Goal: Transaction & Acquisition: Purchase product/service

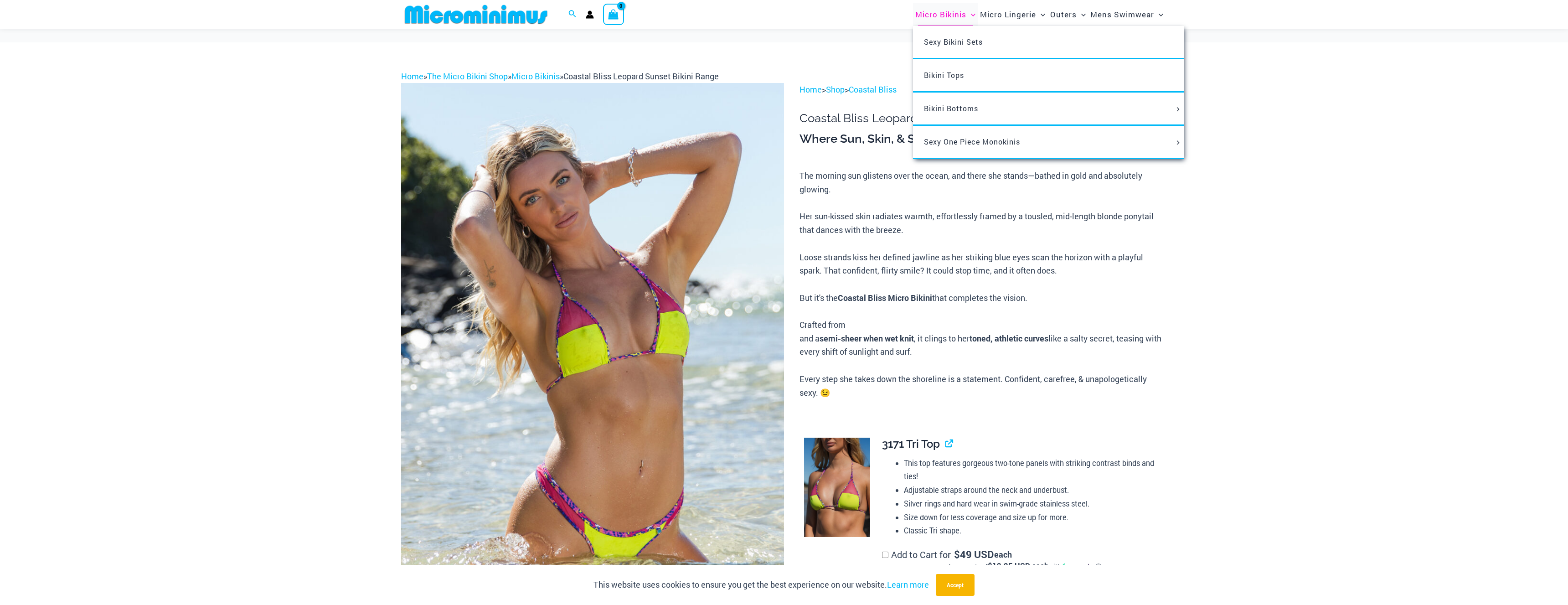
scroll to position [349, 0]
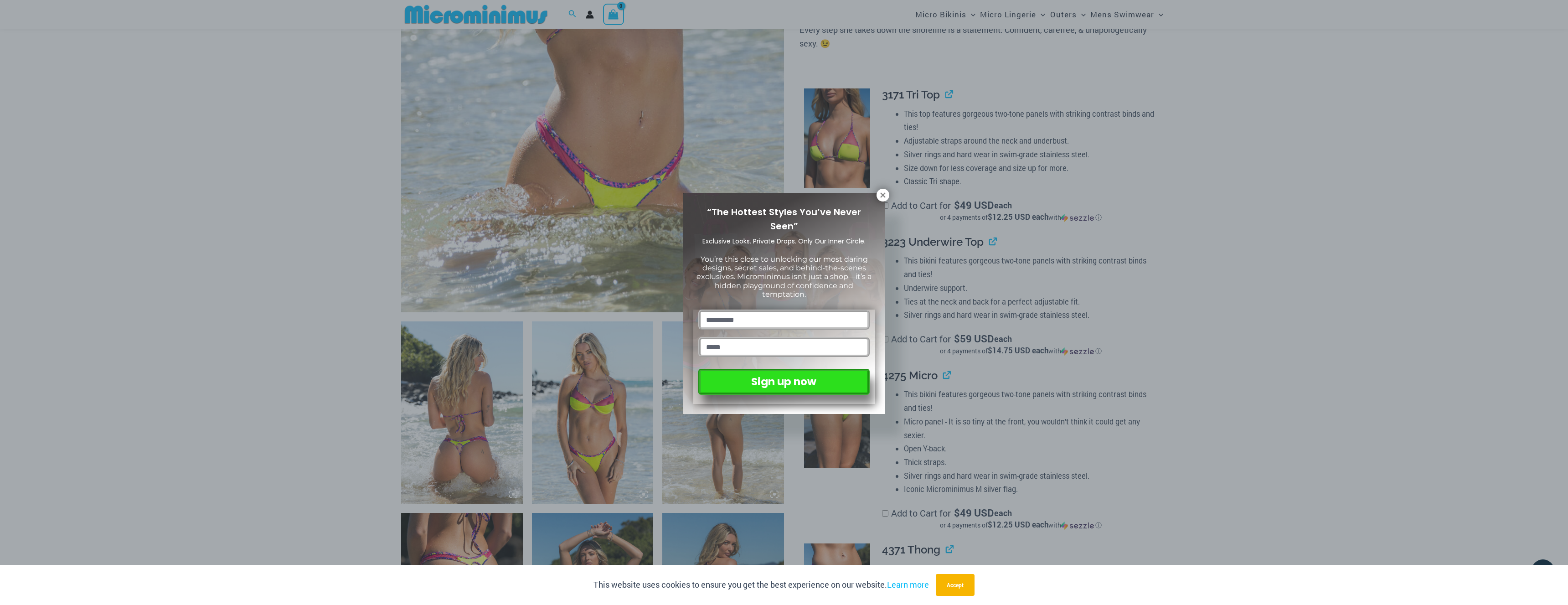
click at [1167, 149] on div "“The Hottest Styles You’ve Never Seen” Exclusive Looks. Private Drops. Only Our…" at bounding box center [784, 302] width 1568 height 605
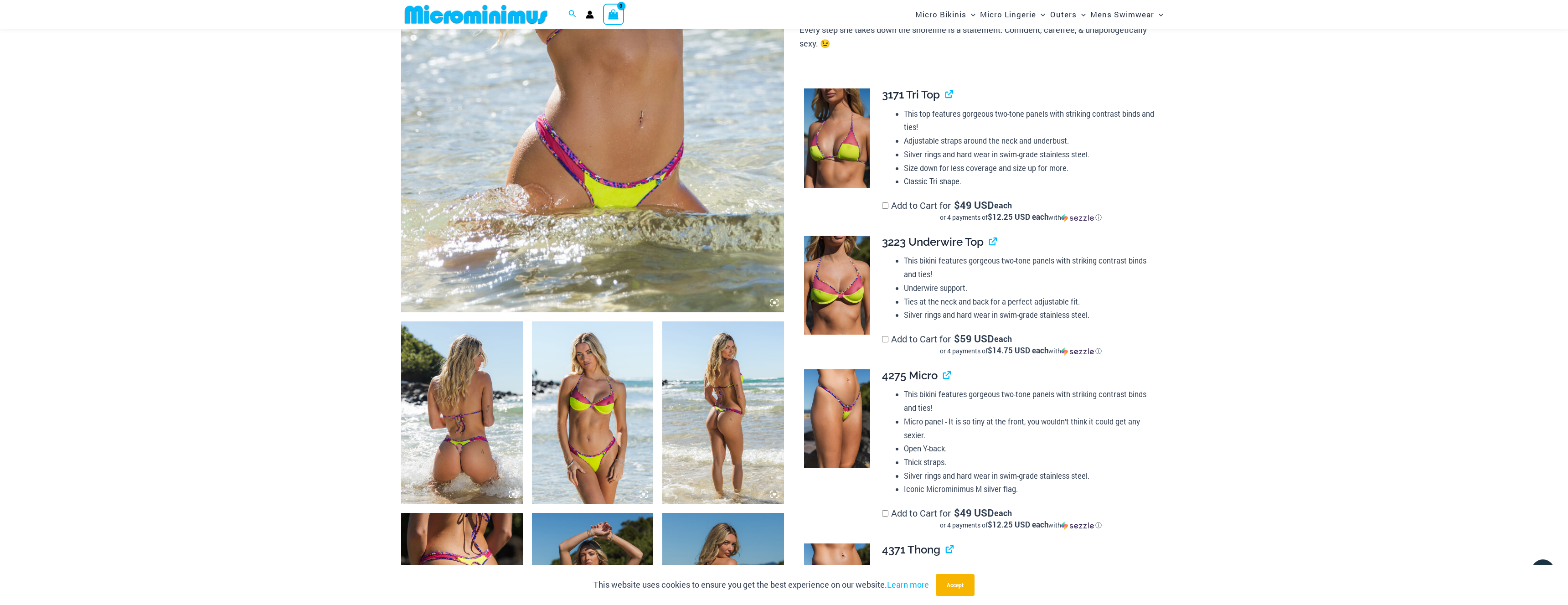
scroll to position [0, 0]
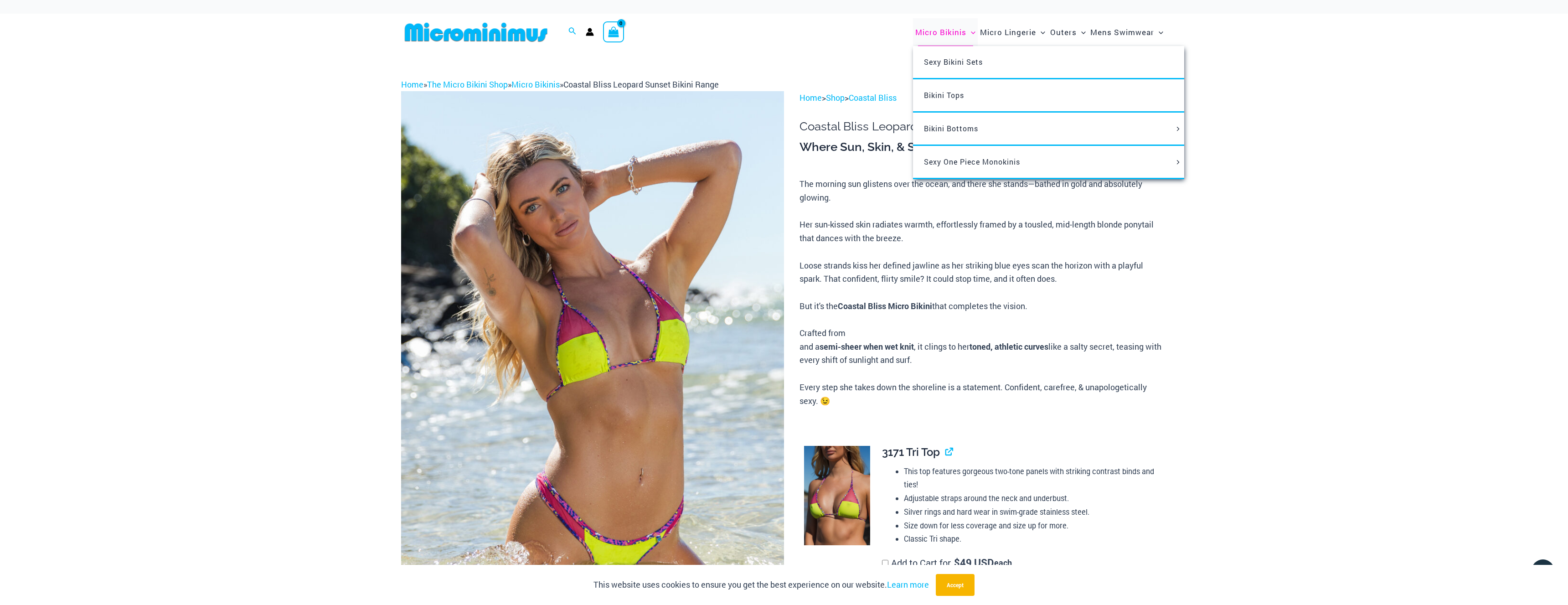
click at [934, 38] on span "Micro Bikinis" at bounding box center [941, 32] width 51 height 23
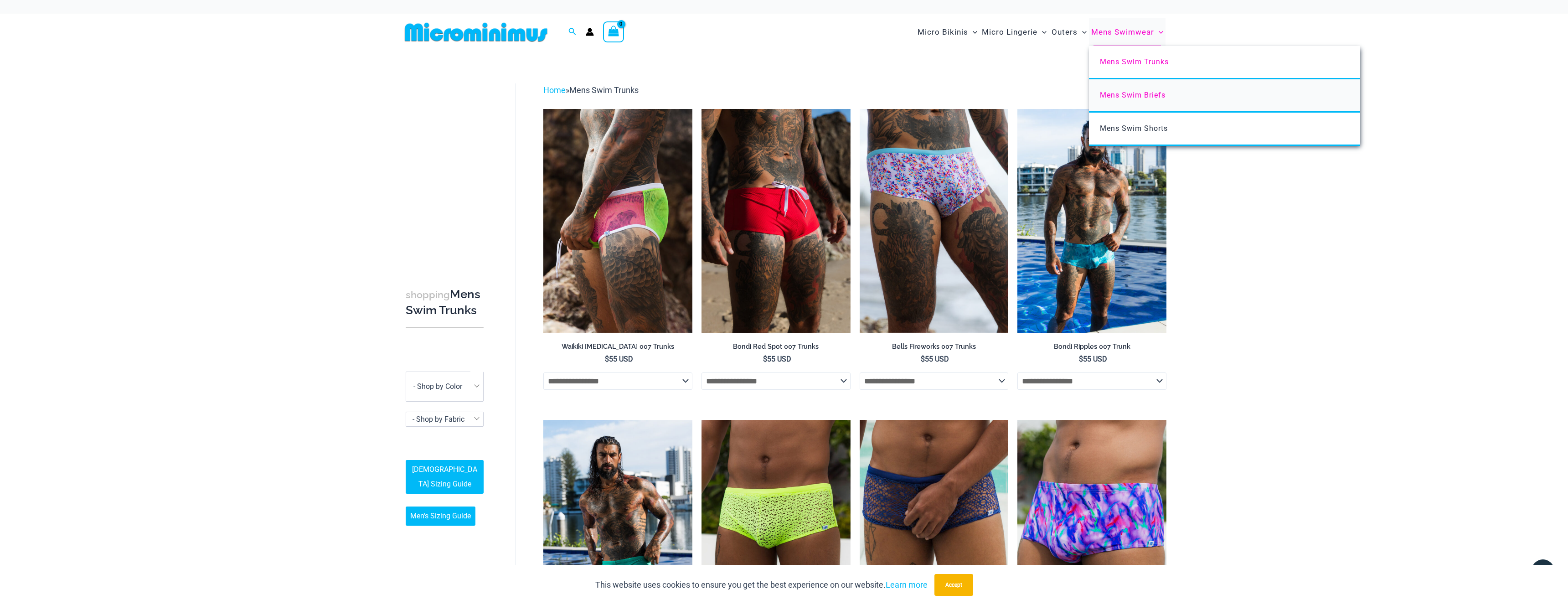
click at [1125, 99] on span "Mens Swim Briefs" at bounding box center [1133, 94] width 66 height 9
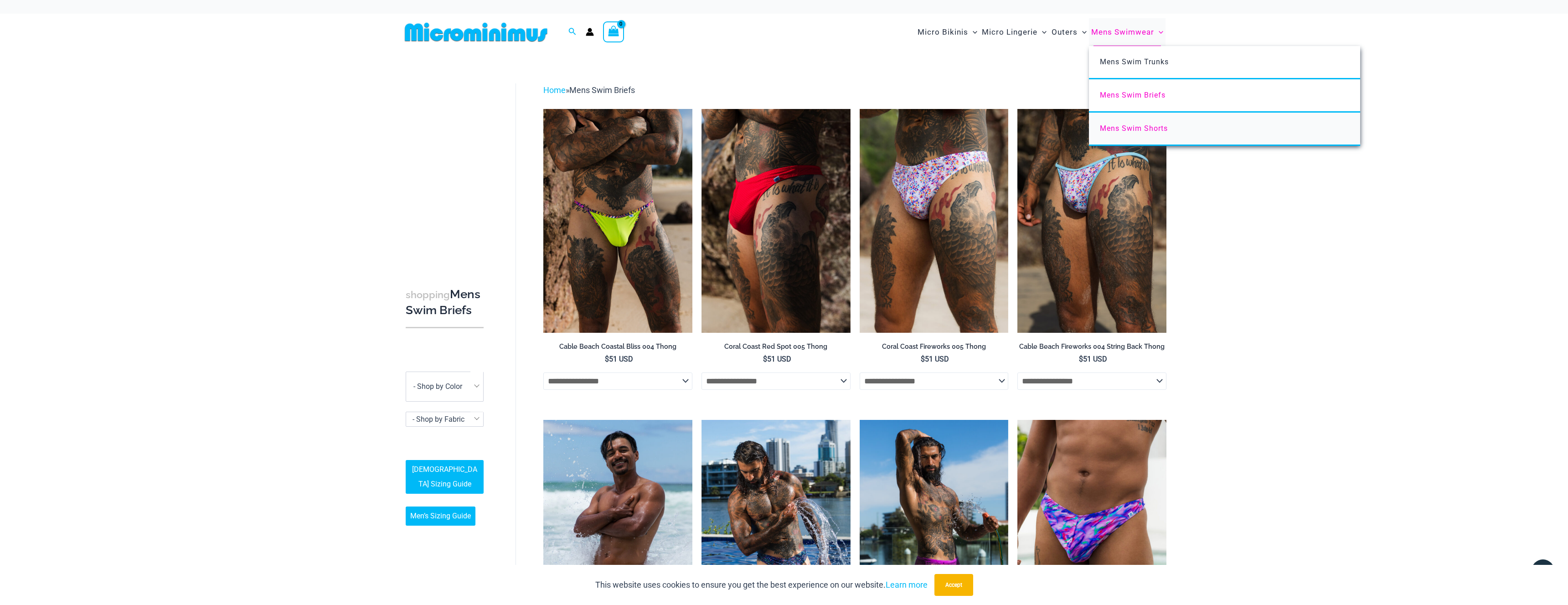
click at [1139, 120] on link "Mens Swim Shorts" at bounding box center [1224, 129] width 271 height 33
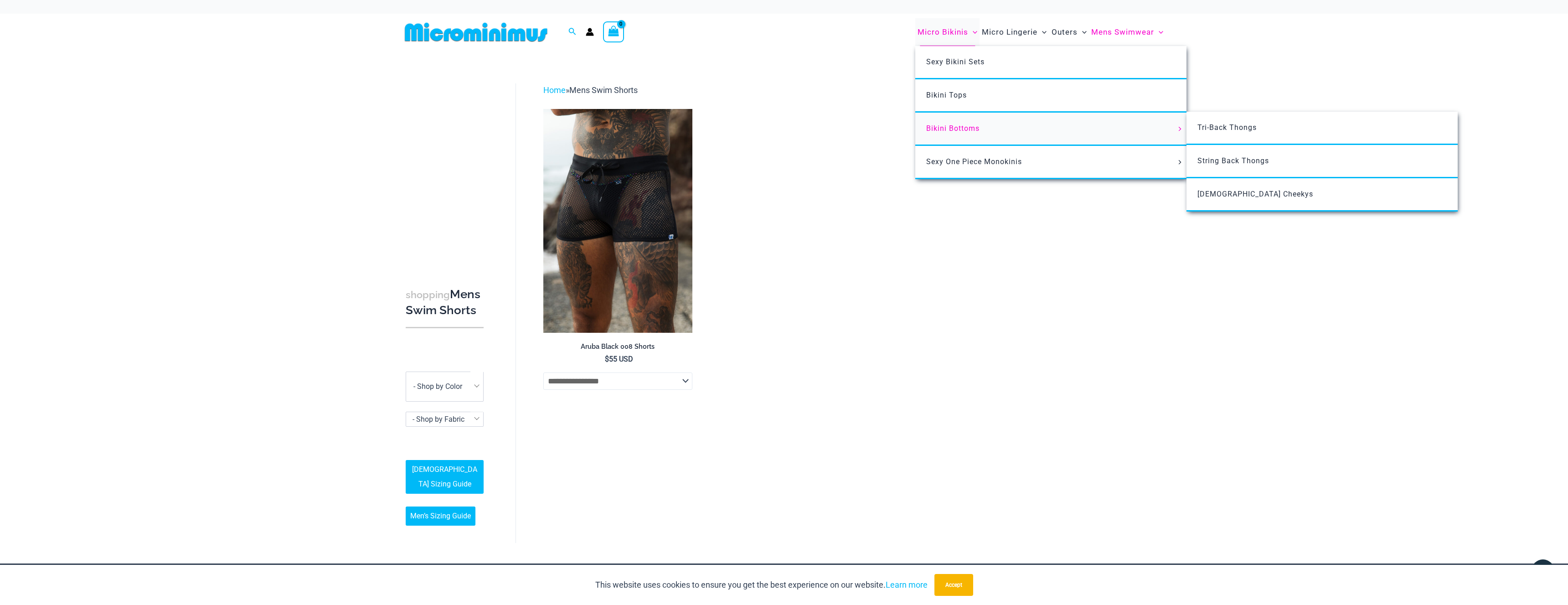
click at [942, 123] on link "Bikini Bottoms" at bounding box center [1051, 129] width 271 height 33
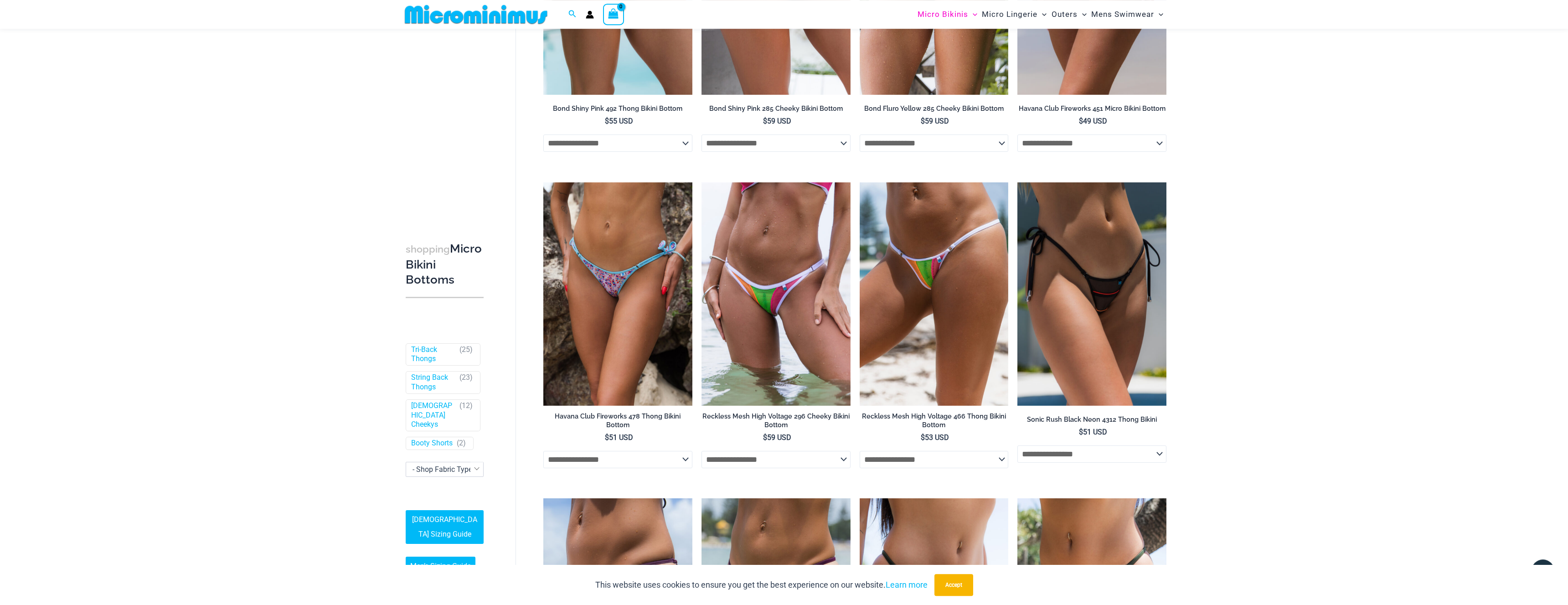
scroll to position [1872, 0]
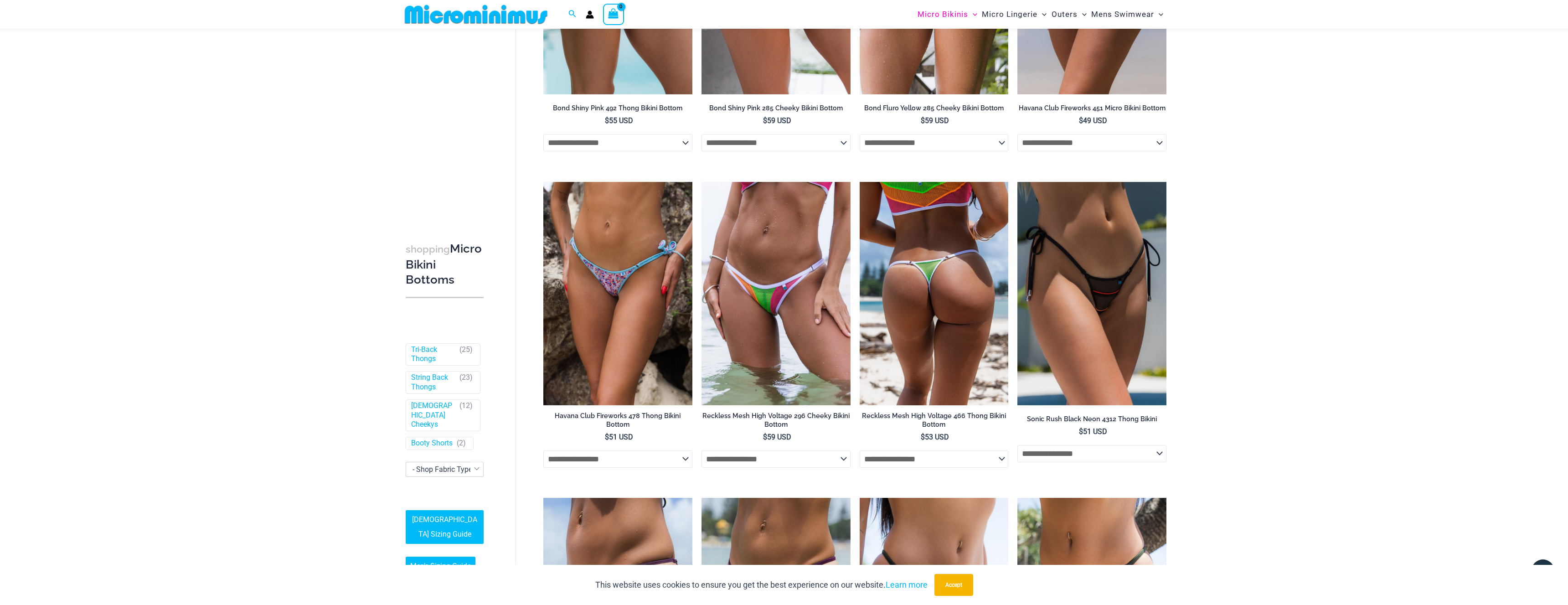
click at [930, 342] on img at bounding box center [934, 293] width 149 height 223
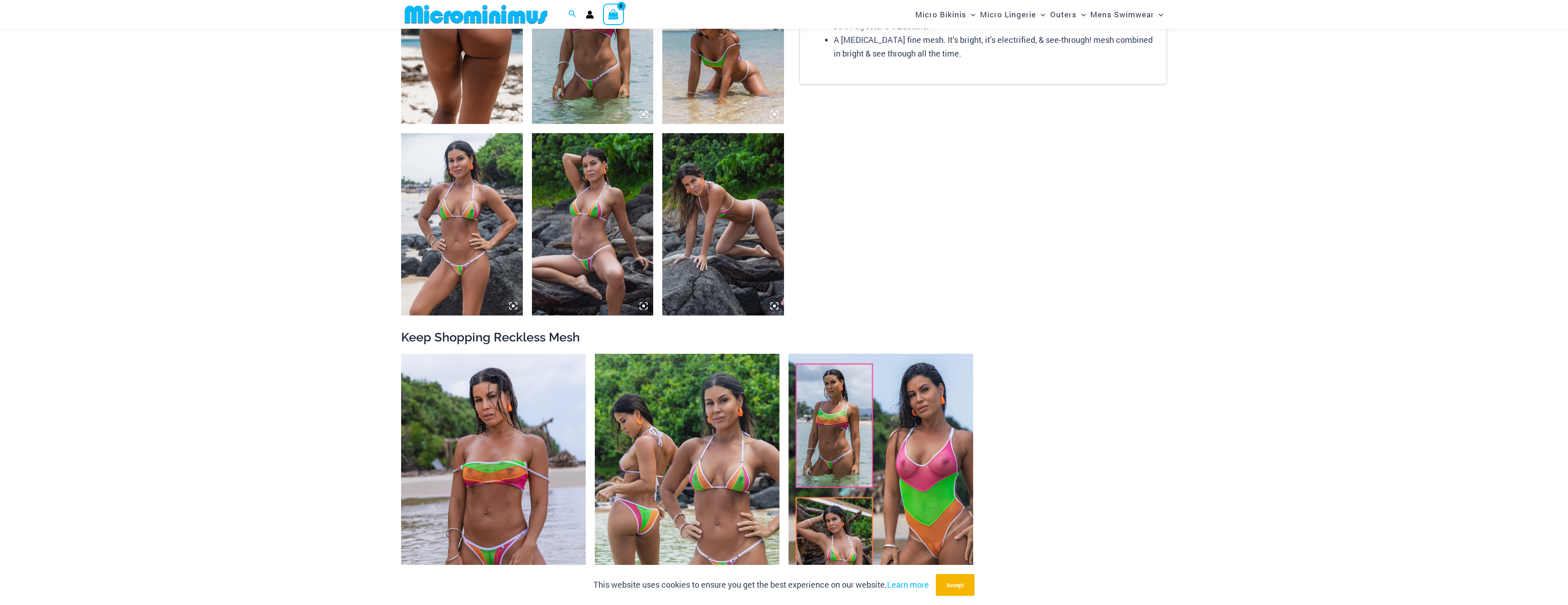
scroll to position [725, 0]
click at [595, 206] on img at bounding box center [593, 224] width 122 height 182
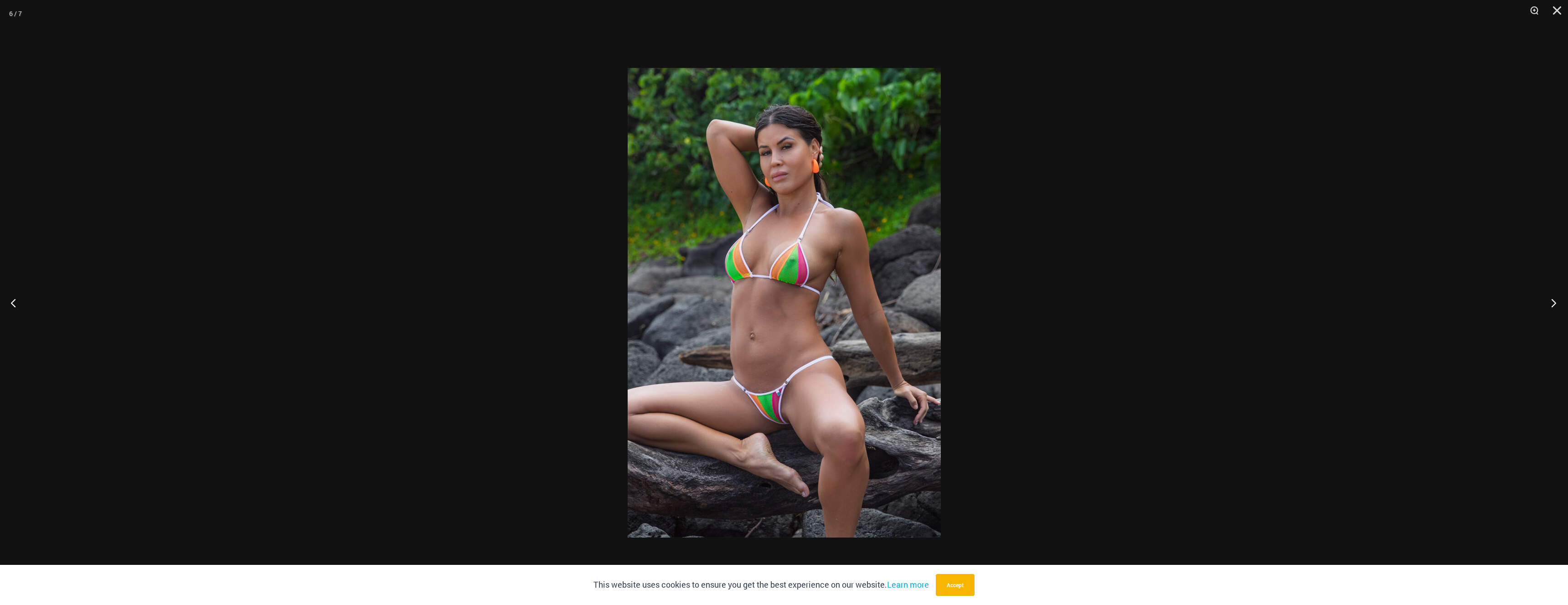
click at [1550, 300] on button "Next" at bounding box center [1551, 303] width 34 height 46
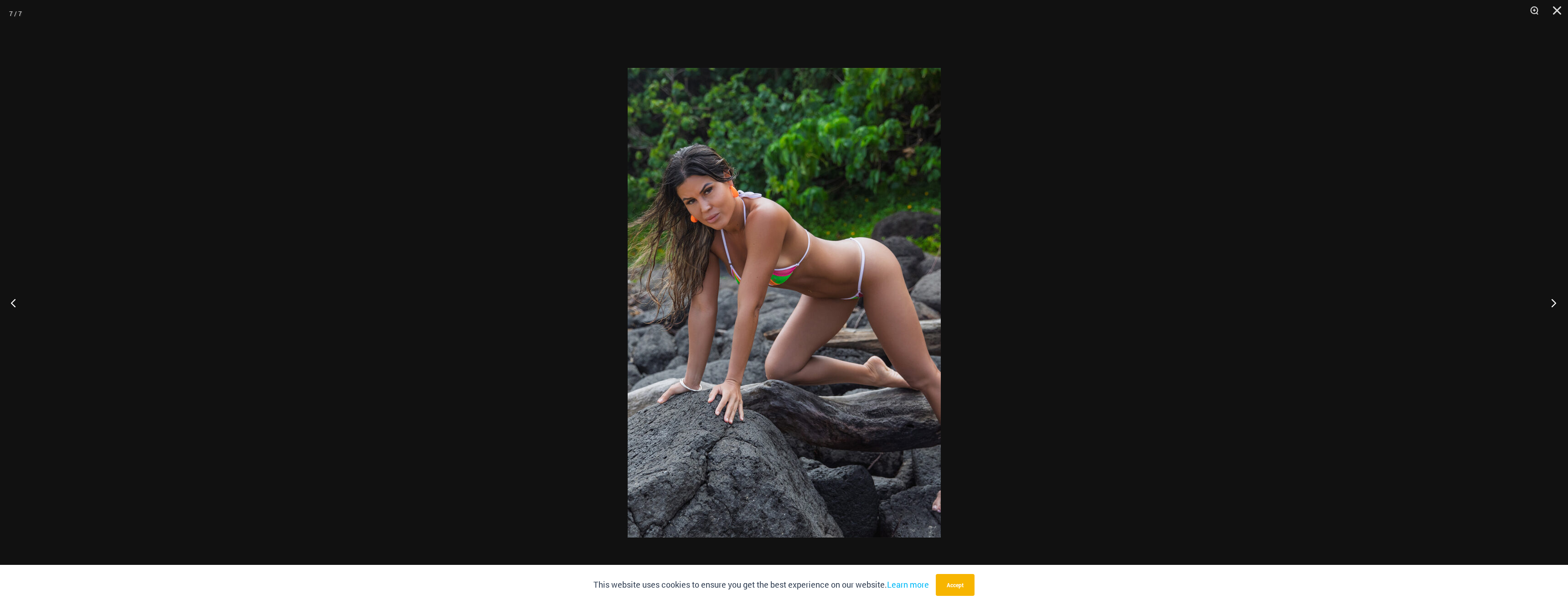
click at [1550, 300] on button "Next" at bounding box center [1551, 303] width 34 height 46
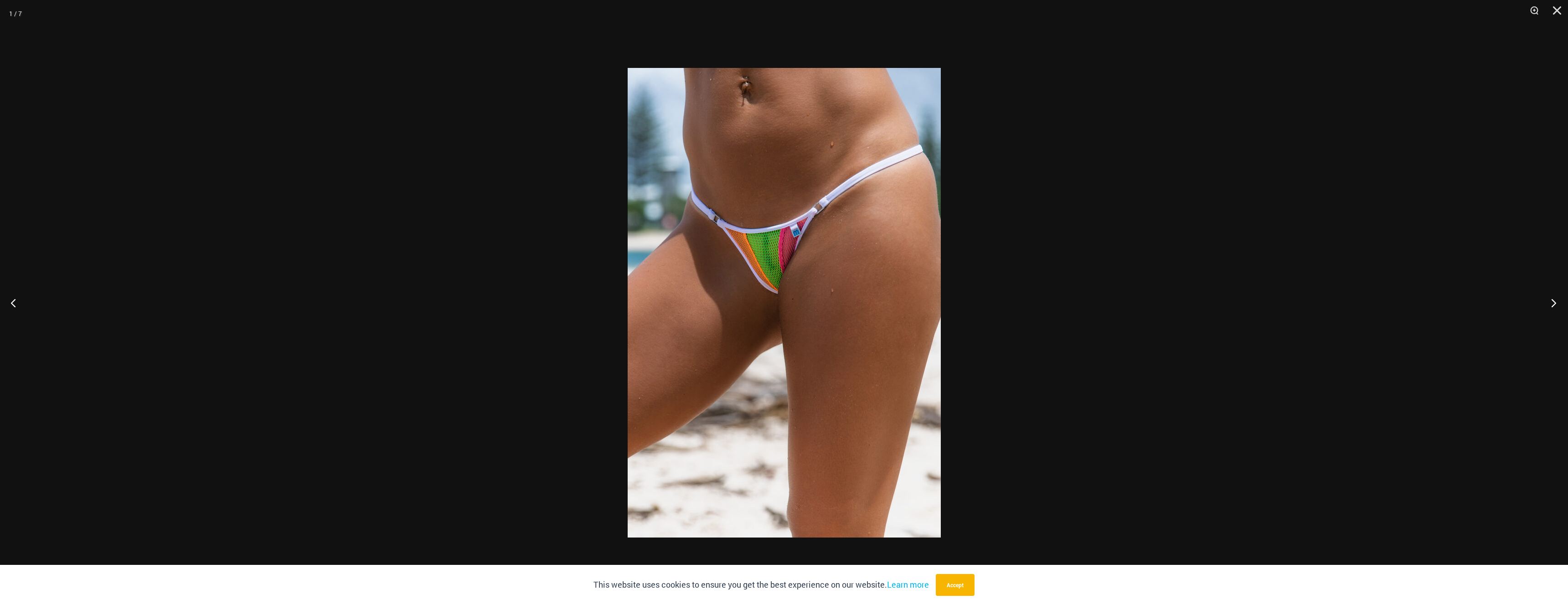
click at [1550, 300] on button "Next" at bounding box center [1551, 303] width 34 height 46
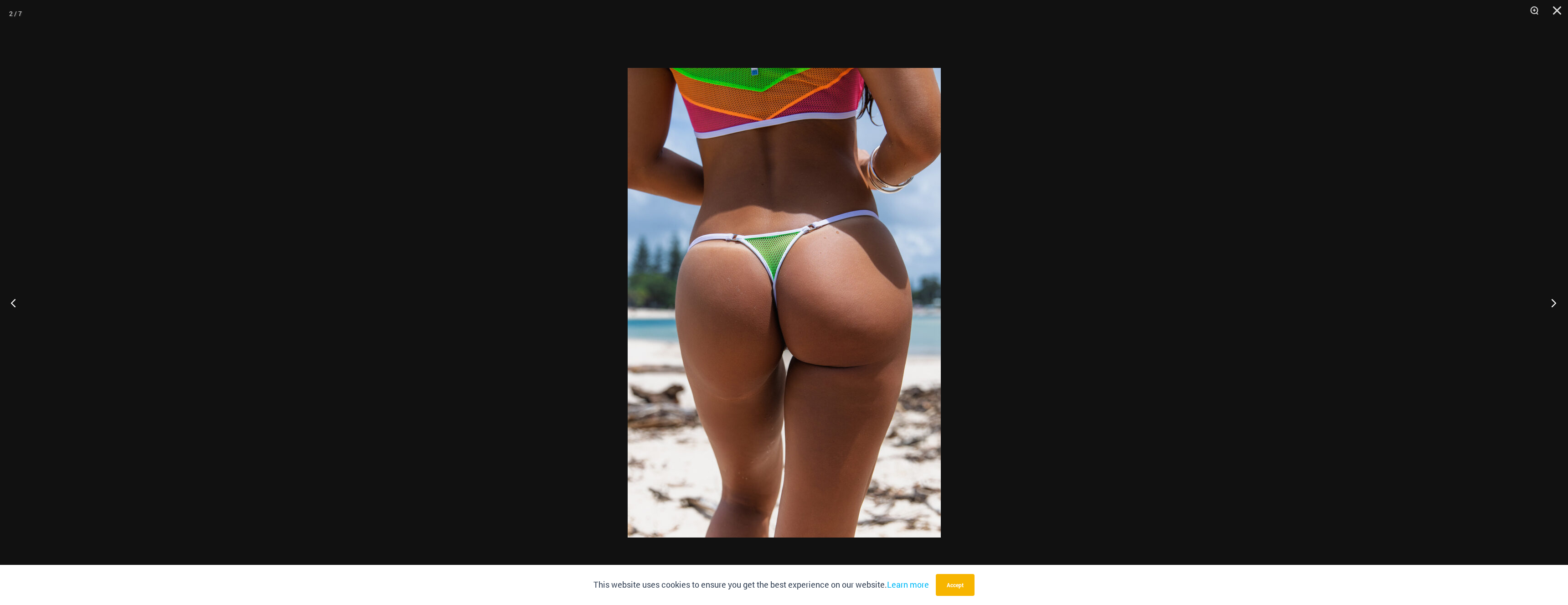
click at [1550, 300] on button "Next" at bounding box center [1551, 303] width 34 height 46
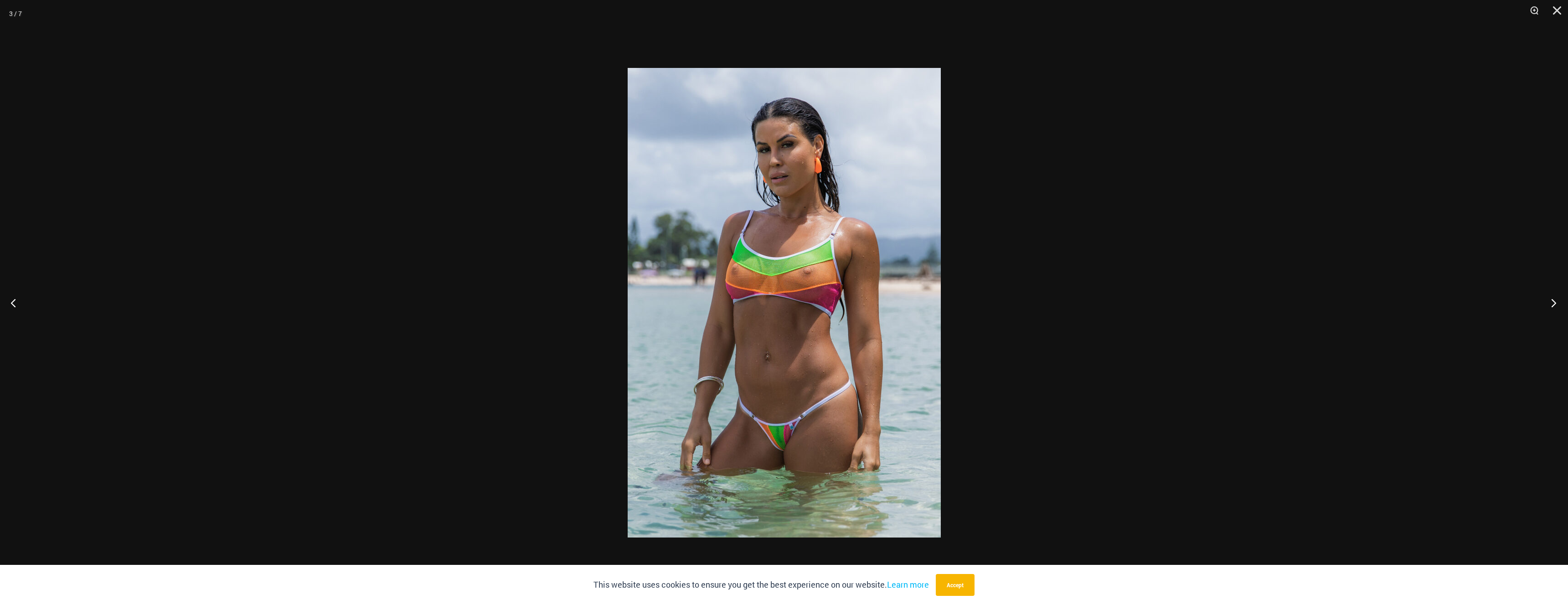
click at [1550, 300] on button "Next" at bounding box center [1551, 303] width 34 height 46
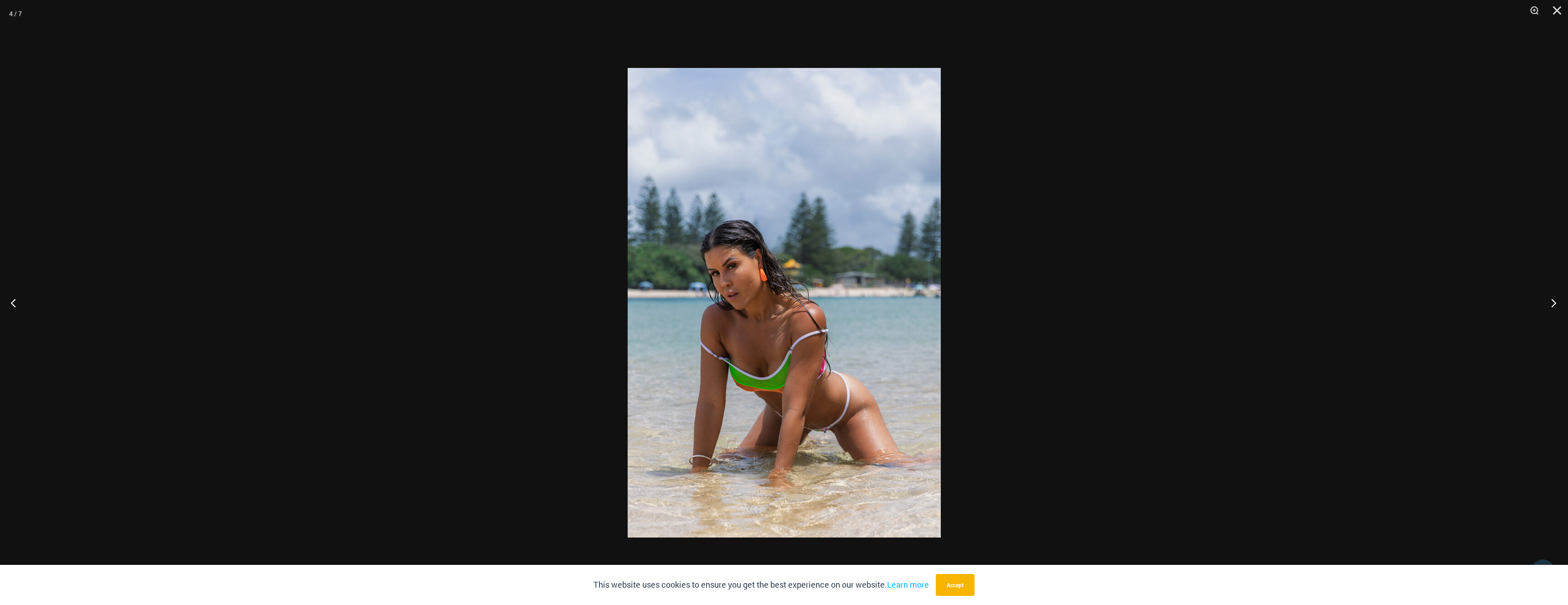
click at [1550, 300] on button "Next" at bounding box center [1551, 303] width 34 height 46
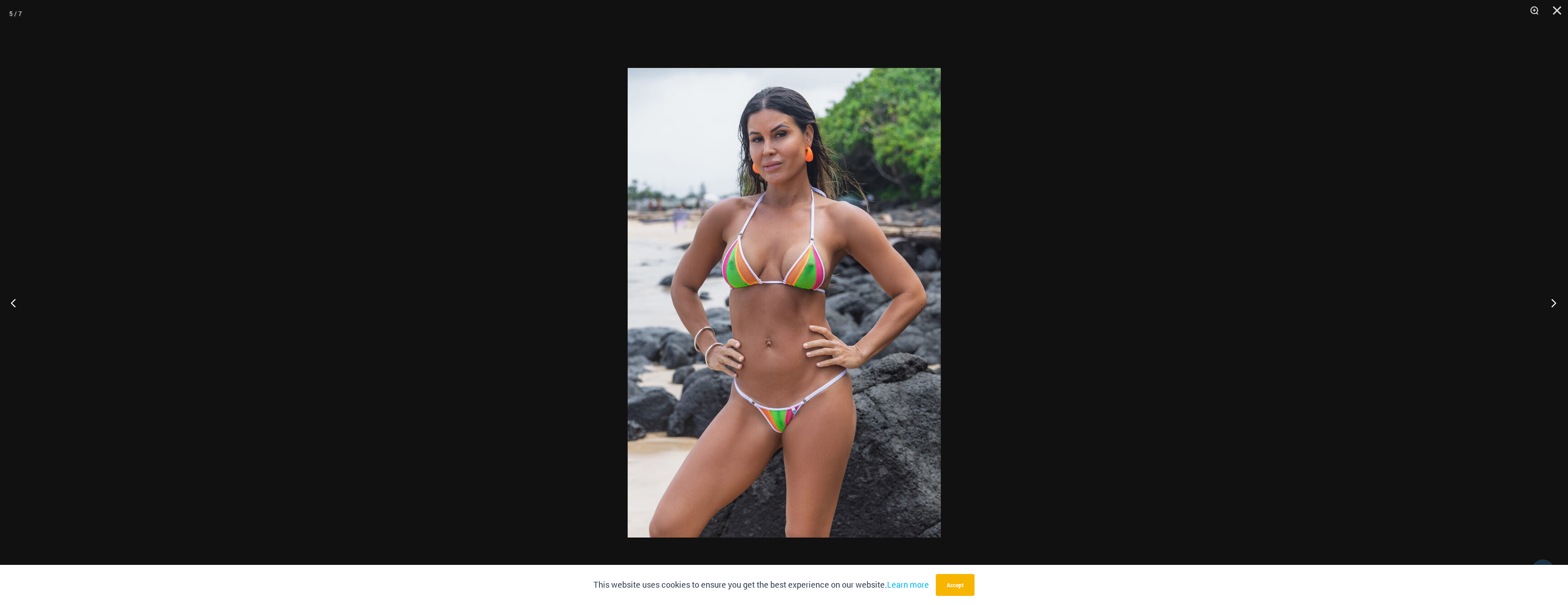
click at [1550, 300] on button "Next" at bounding box center [1551, 303] width 34 height 46
